Goal: Navigation & Orientation: Find specific page/section

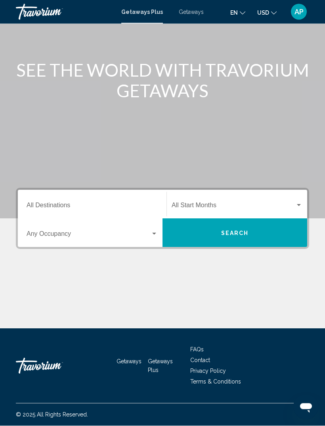
scroll to position [25, 0]
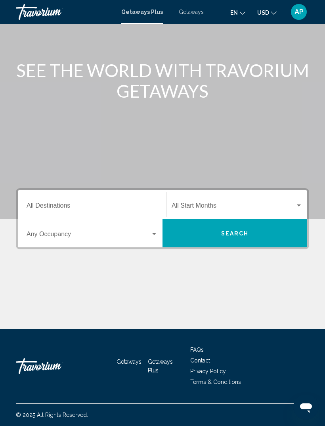
click at [194, 14] on span "Getaways" at bounding box center [191, 12] width 25 height 6
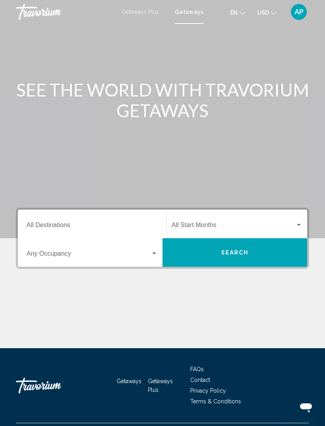
click at [146, 12] on span "Getaways Plus" at bounding box center [140, 12] width 37 height 6
